Goal: Information Seeking & Learning: Learn about a topic

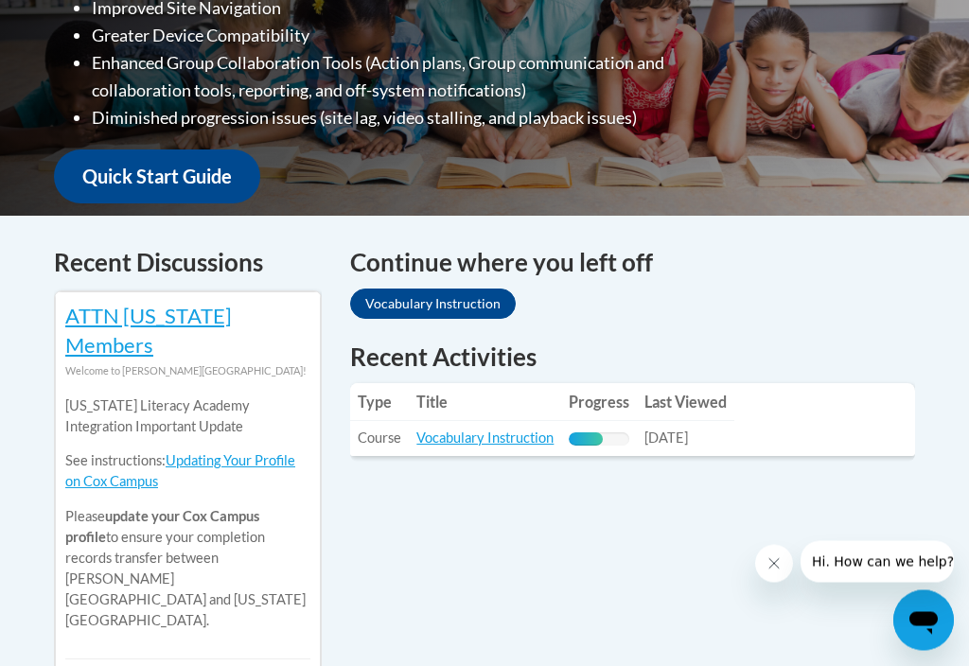
scroll to position [608, 0]
click at [458, 289] on link "Vocabulary Instruction" at bounding box center [433, 304] width 166 height 30
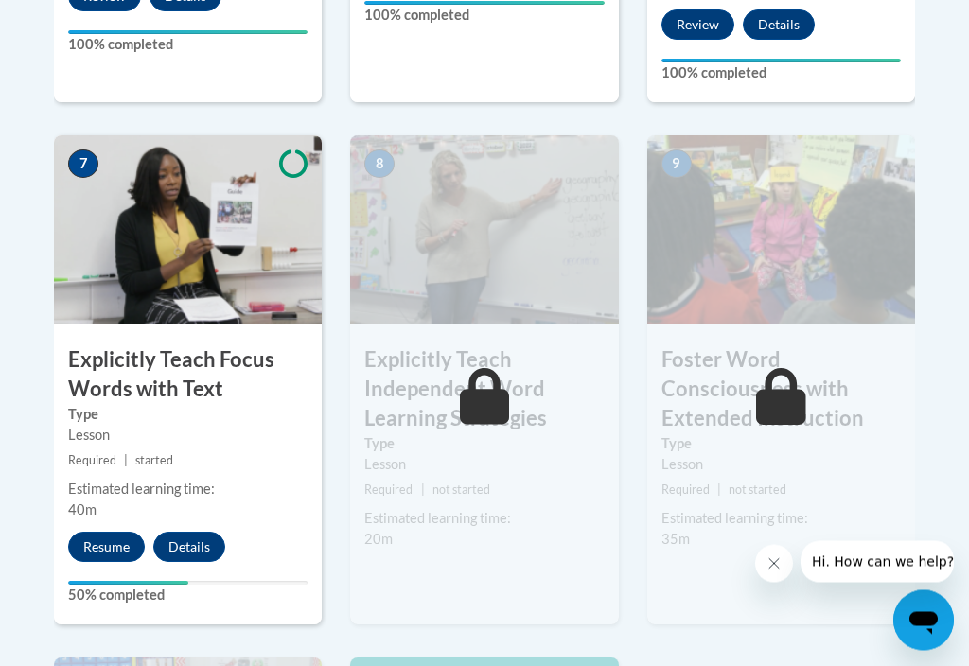
click at [116, 533] on button "Resume" at bounding box center [106, 548] width 77 height 30
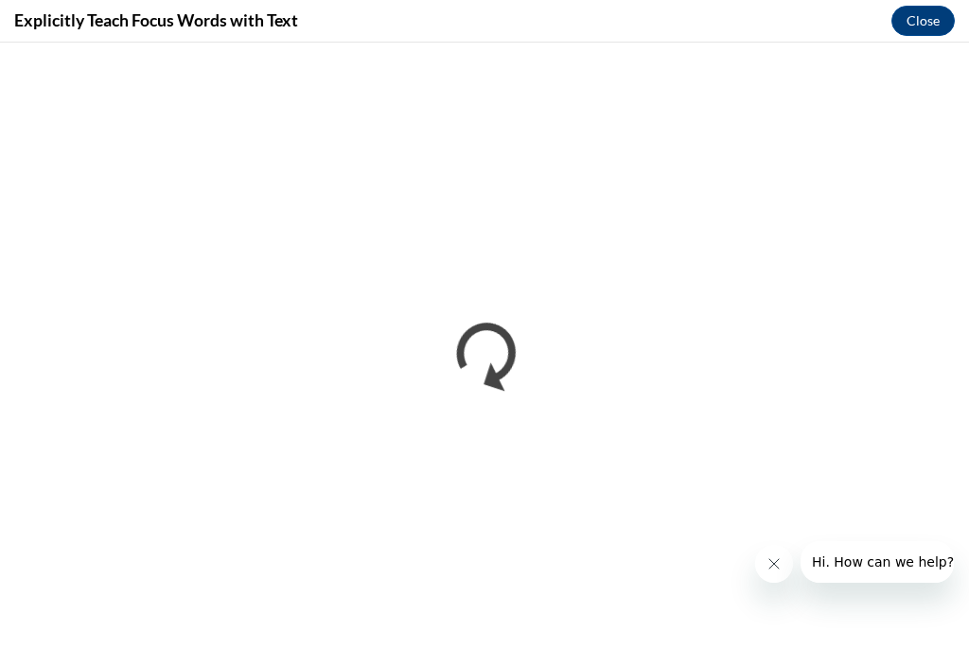
click at [766, 572] on button "Close message from company" at bounding box center [774, 564] width 38 height 38
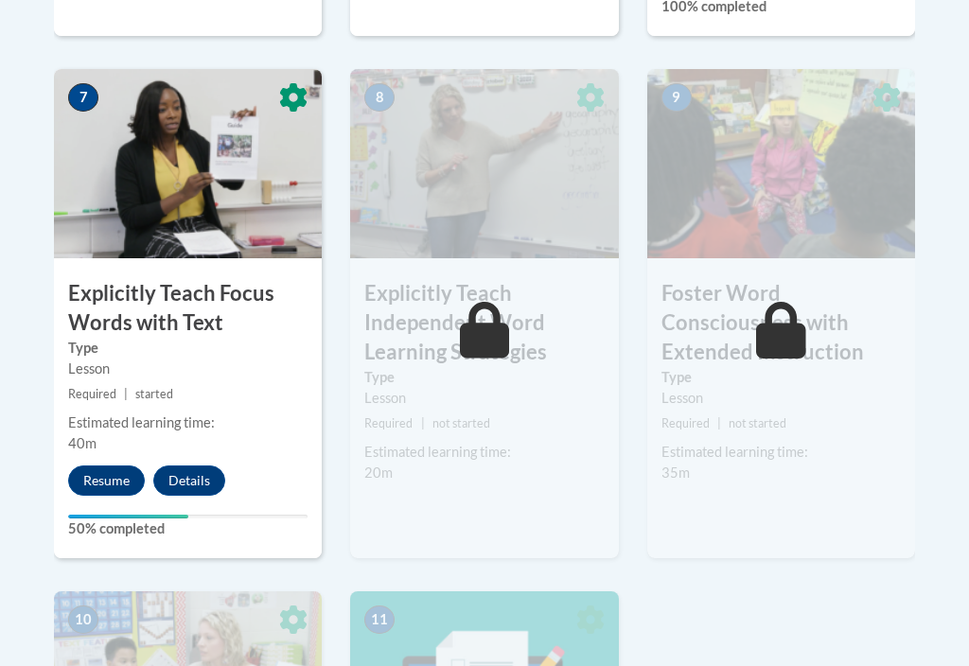
scroll to position [1628, 0]
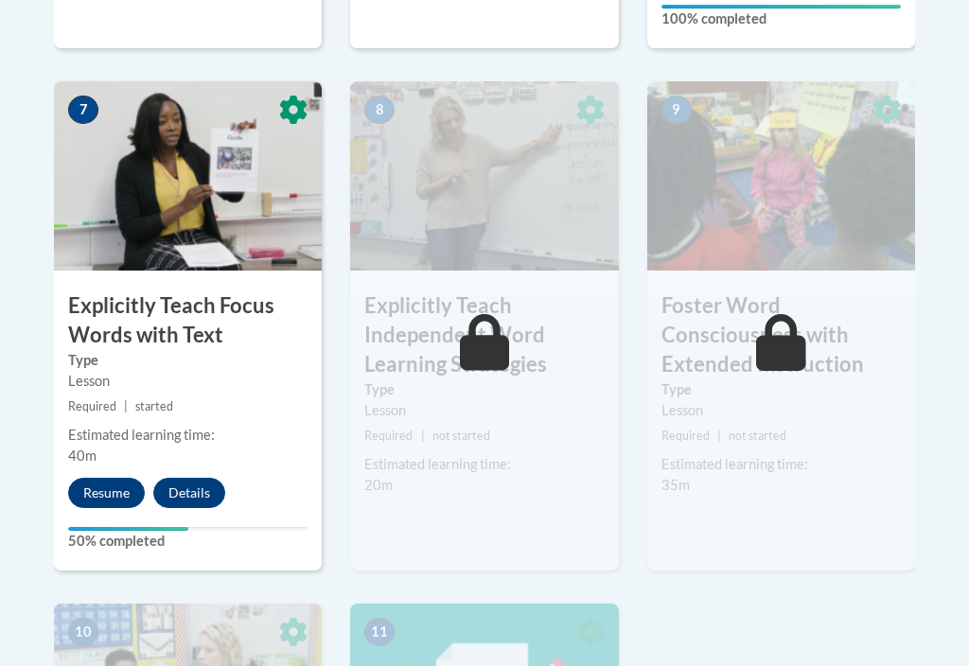
click at [99, 478] on button "Resume" at bounding box center [106, 493] width 77 height 30
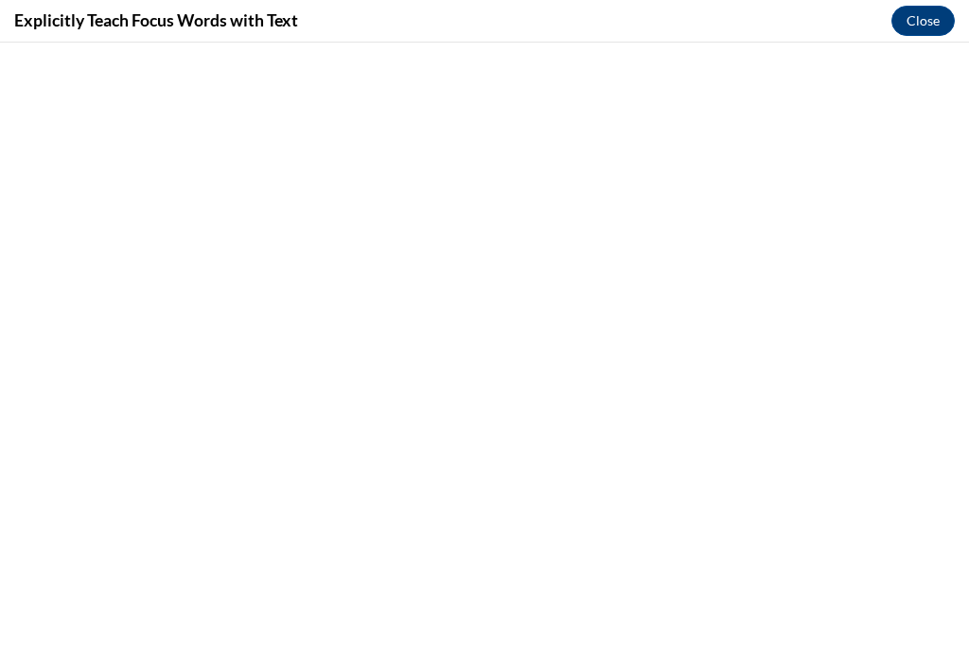
click at [919, 27] on button "Close" at bounding box center [922, 21] width 63 height 30
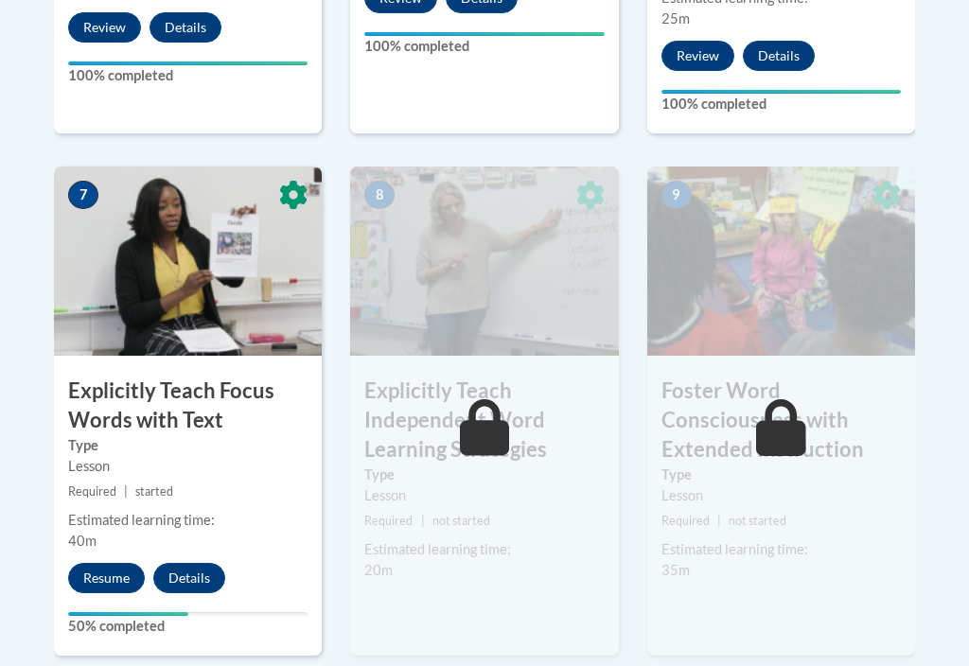
scroll to position [1544, 0]
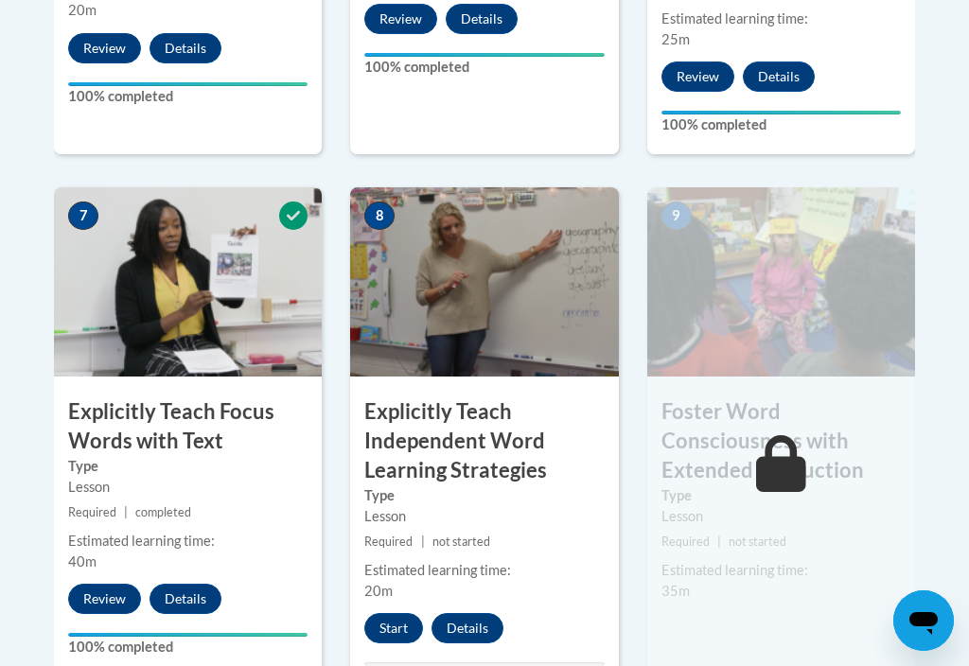
scroll to position [1532, 0]
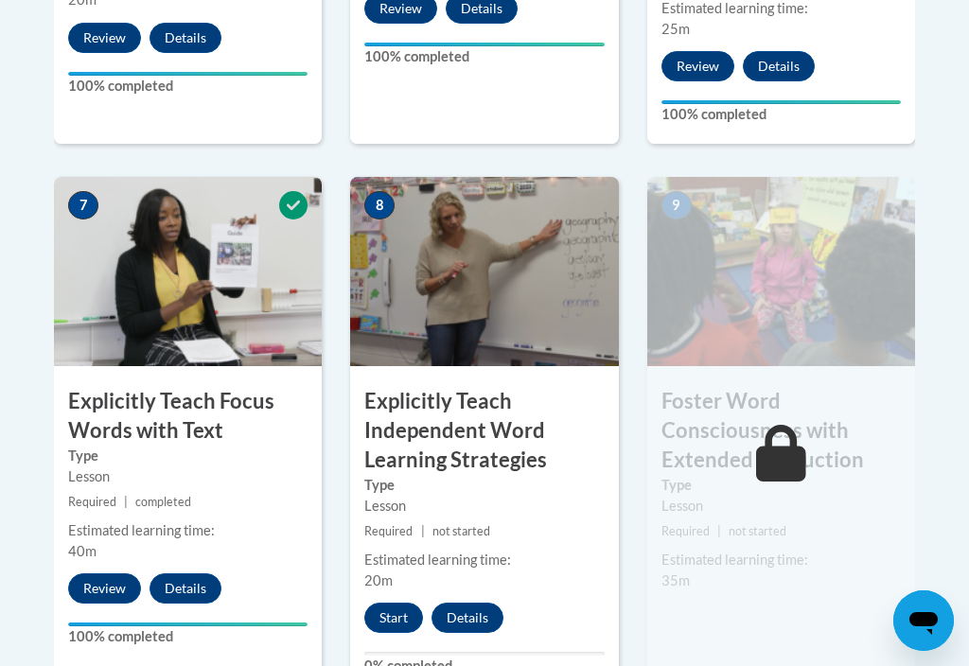
click at [405, 603] on button "Start" at bounding box center [393, 618] width 59 height 30
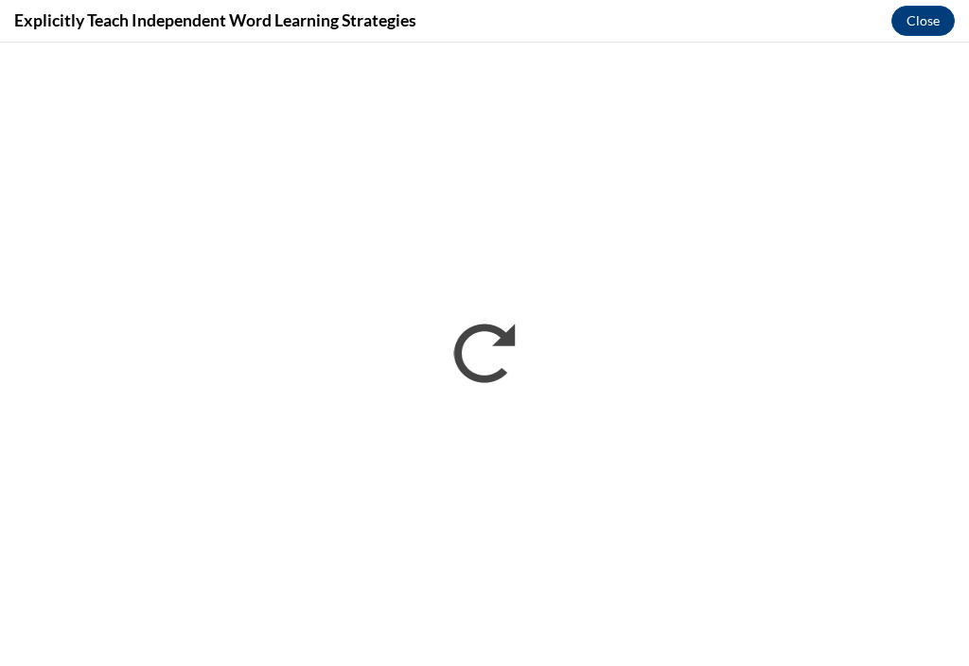
scroll to position [0, 0]
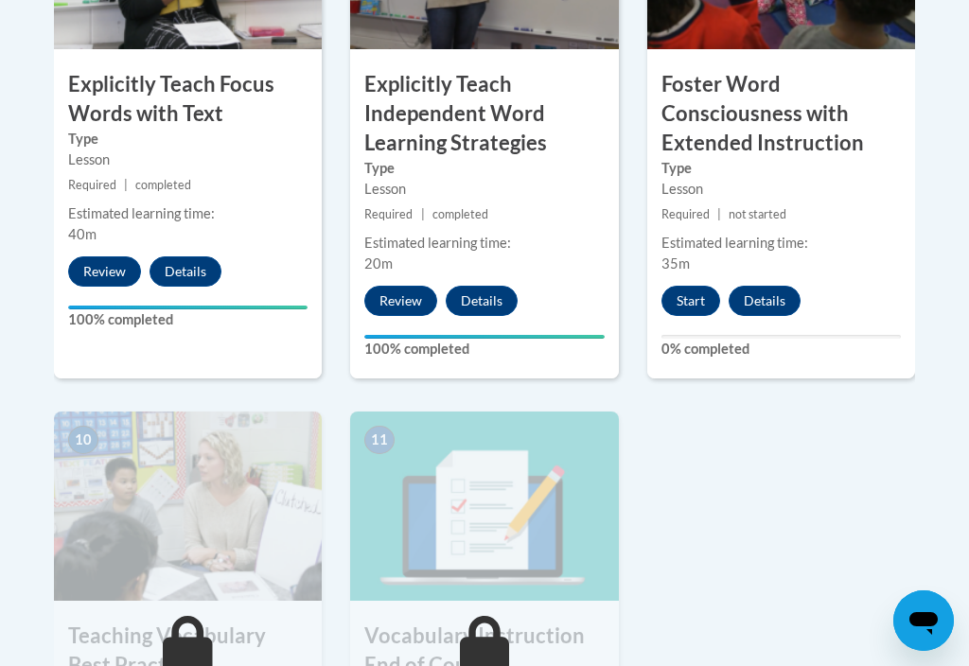
scroll to position [1847, 0]
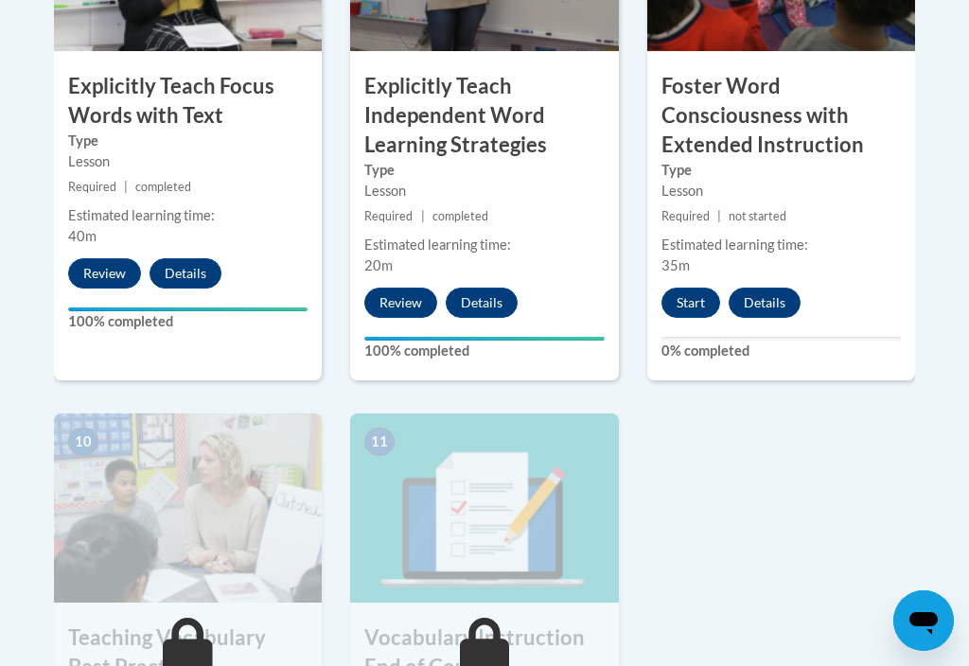
click at [671, 288] on button "Start" at bounding box center [690, 303] width 59 height 30
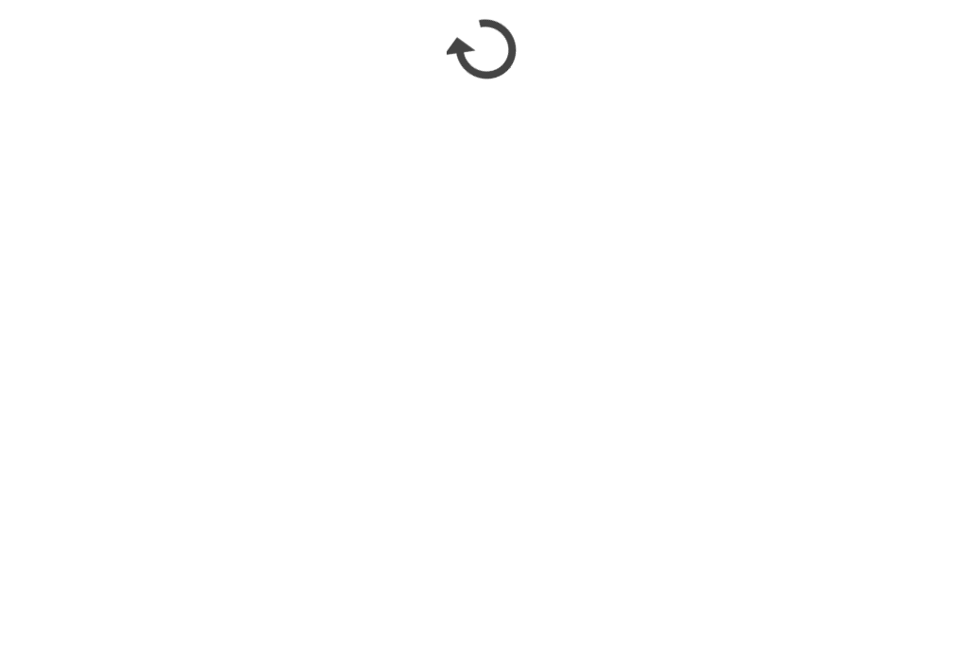
scroll to position [2153, 0]
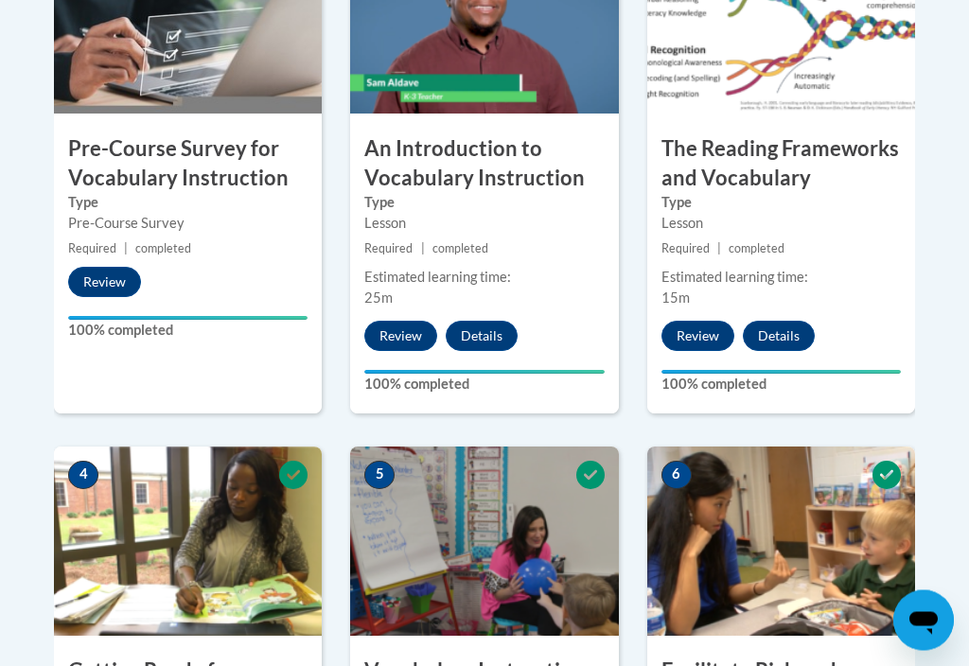
scroll to position [1094, 0]
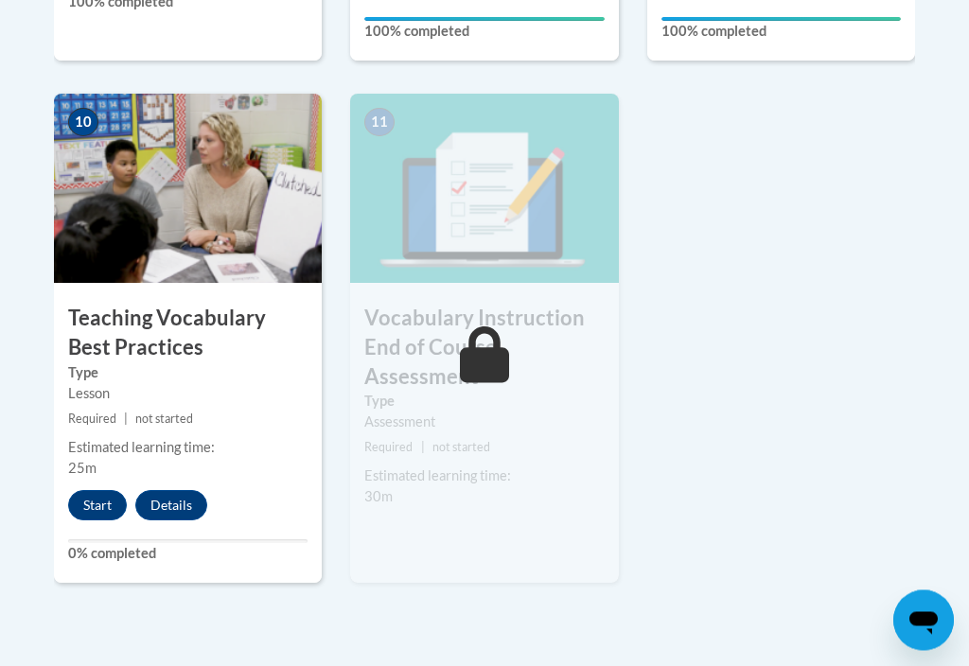
click at [98, 491] on button "Start" at bounding box center [97, 506] width 59 height 30
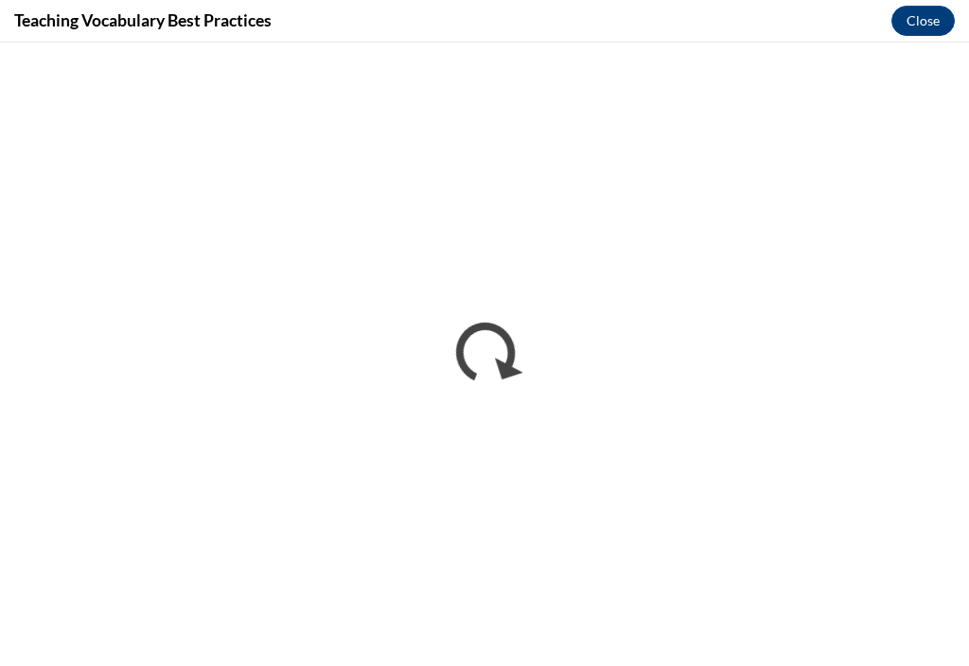
scroll to position [0, 0]
